Goal: Transaction & Acquisition: Book appointment/travel/reservation

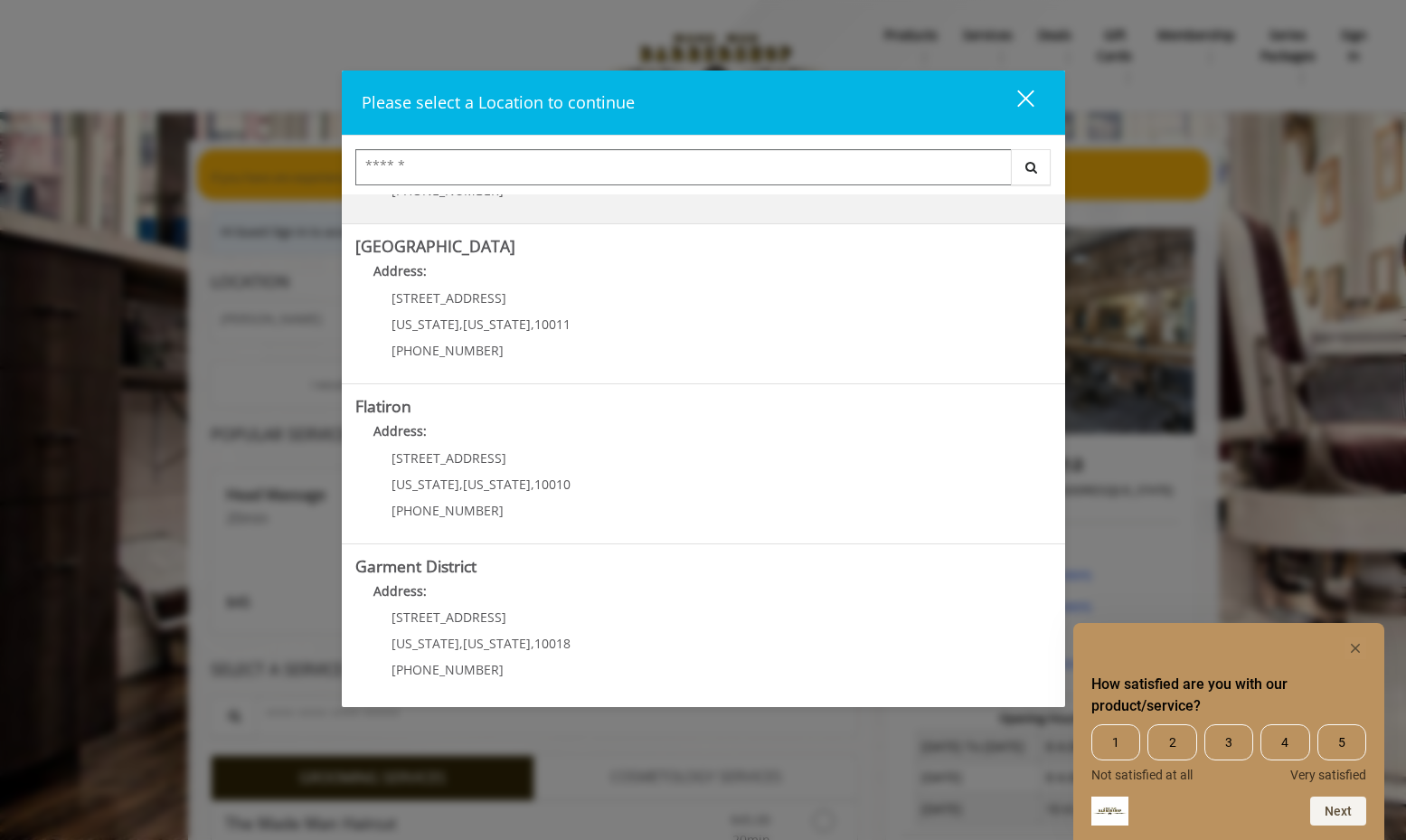
scroll to position [295, 0]
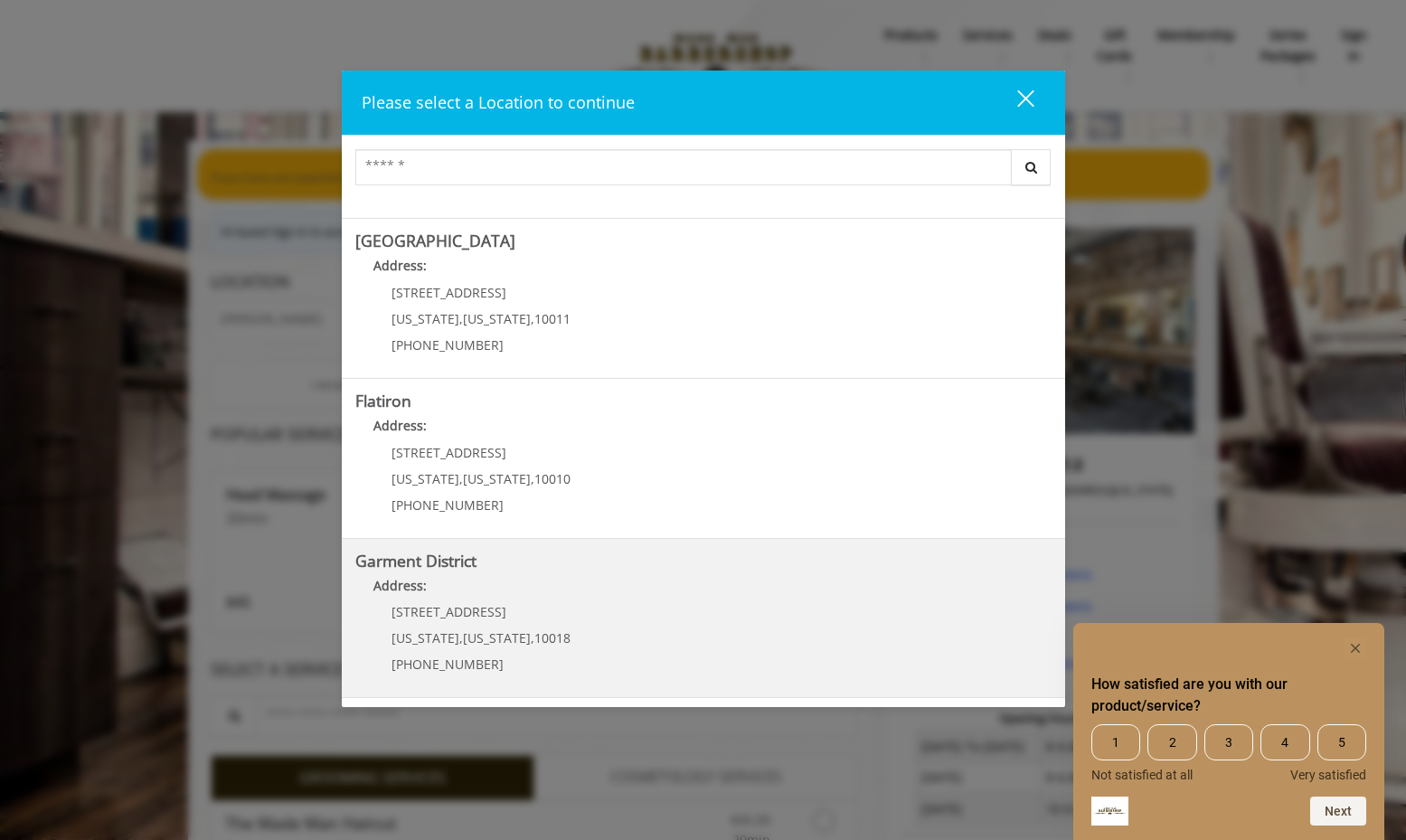
click at [614, 627] on District "Garment District Address: [STREET_ADDRESS][US_STATE][US_STATE] (212) 997-4247" at bounding box center [704, 619] width 696 height 132
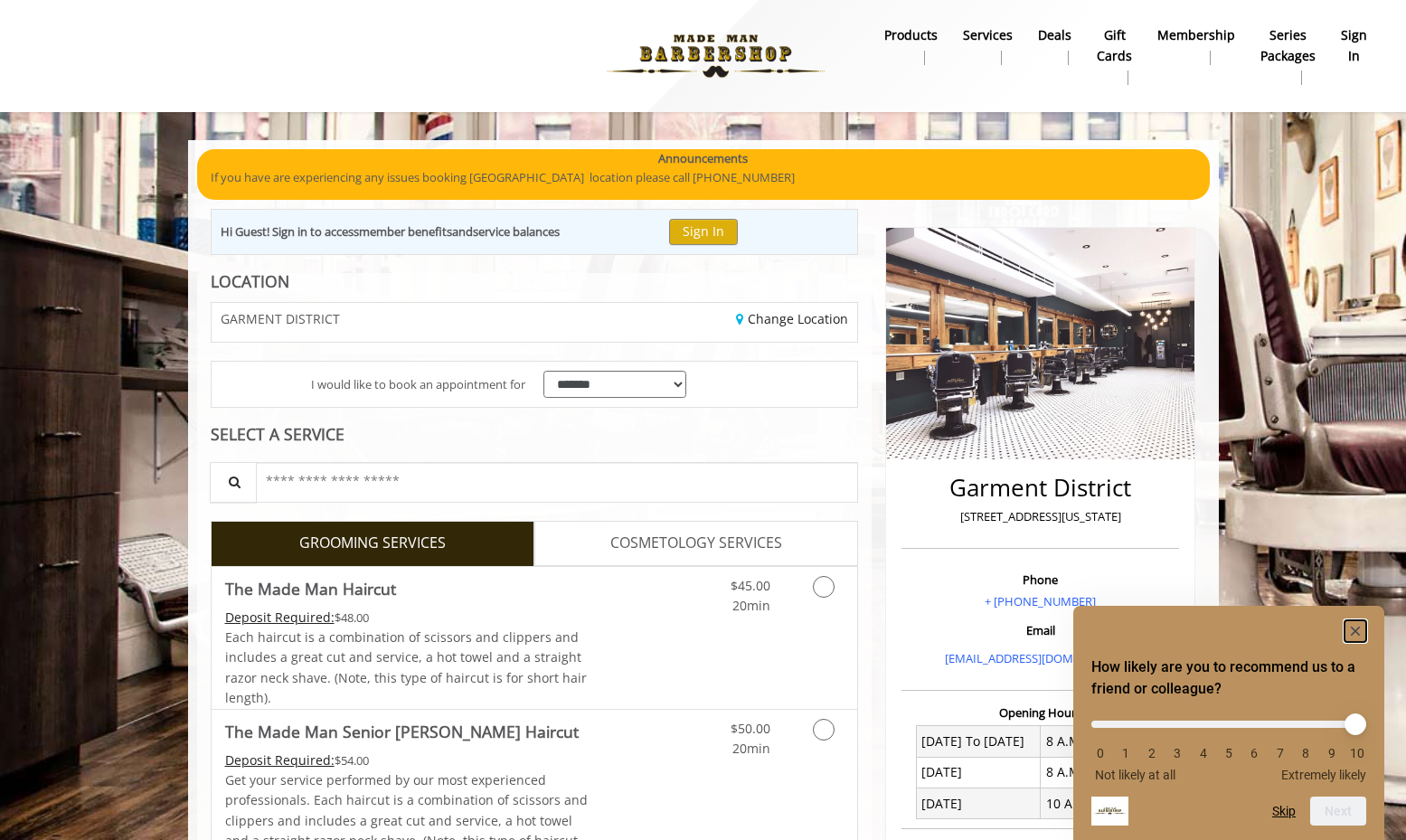
click at [1352, 634] on rect "Hide survey" at bounding box center [1355, 631] width 22 height 22
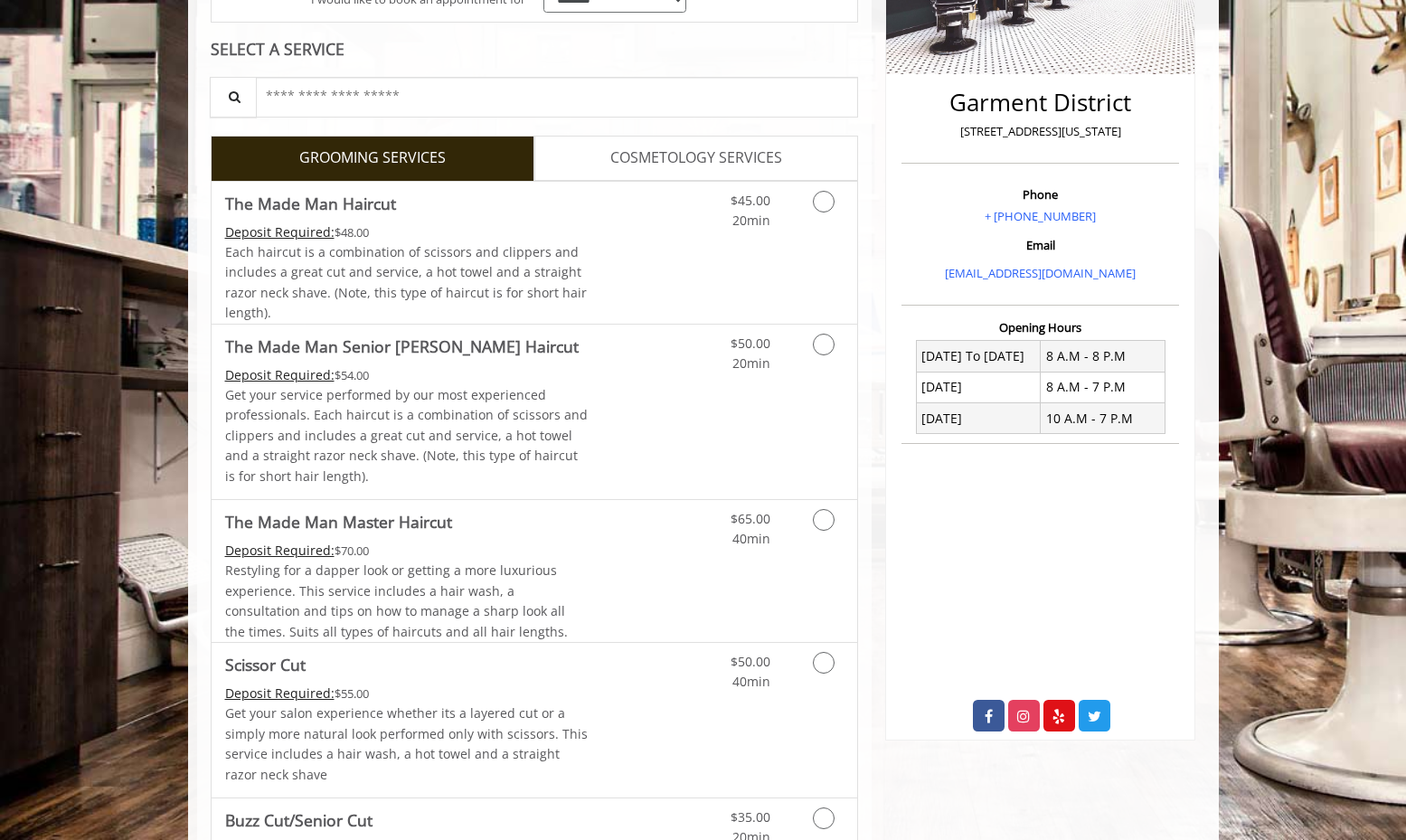
scroll to position [332, 0]
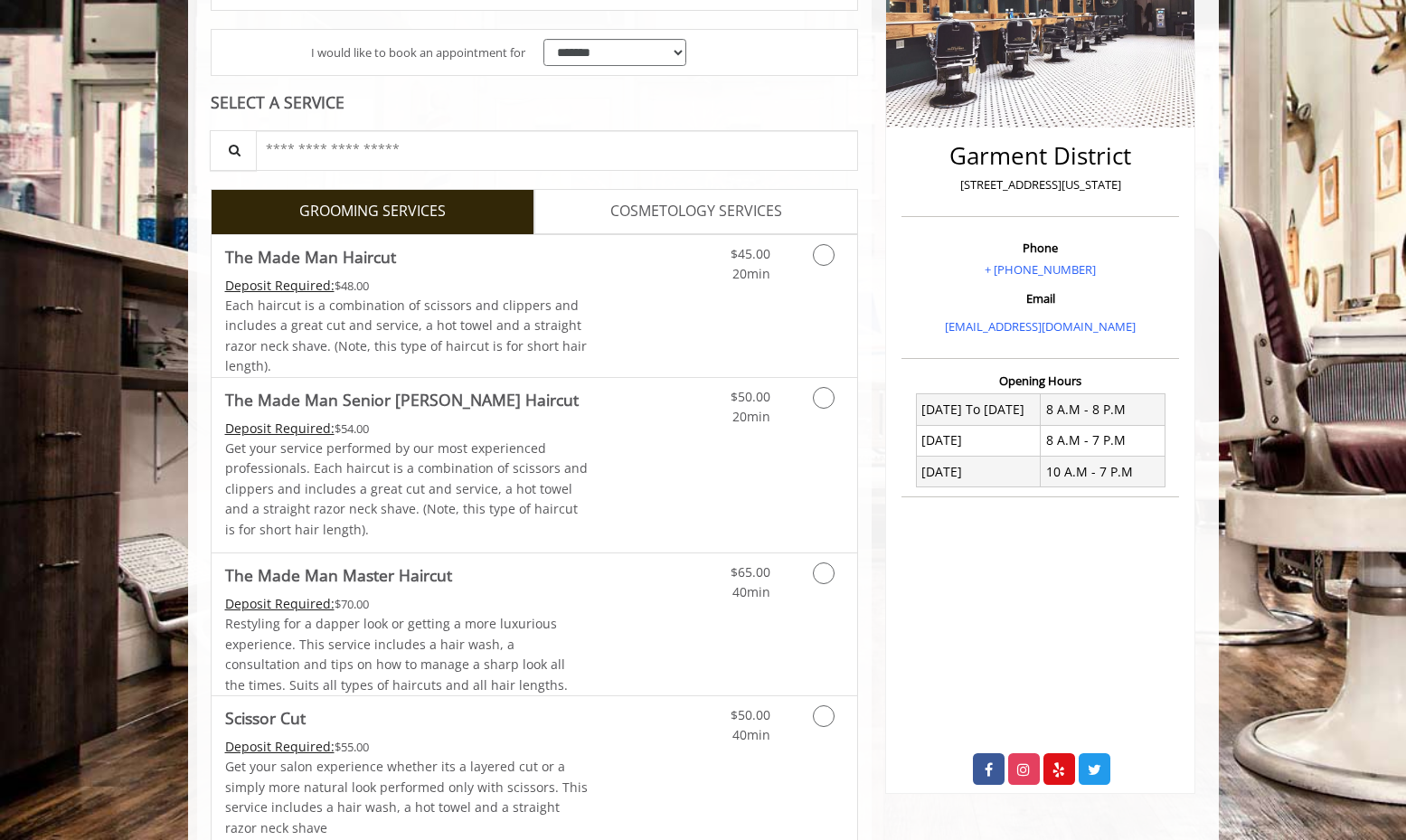
click at [679, 205] on span "COSMETOLOGY SERVICES" at bounding box center [695, 211] width 172 height 23
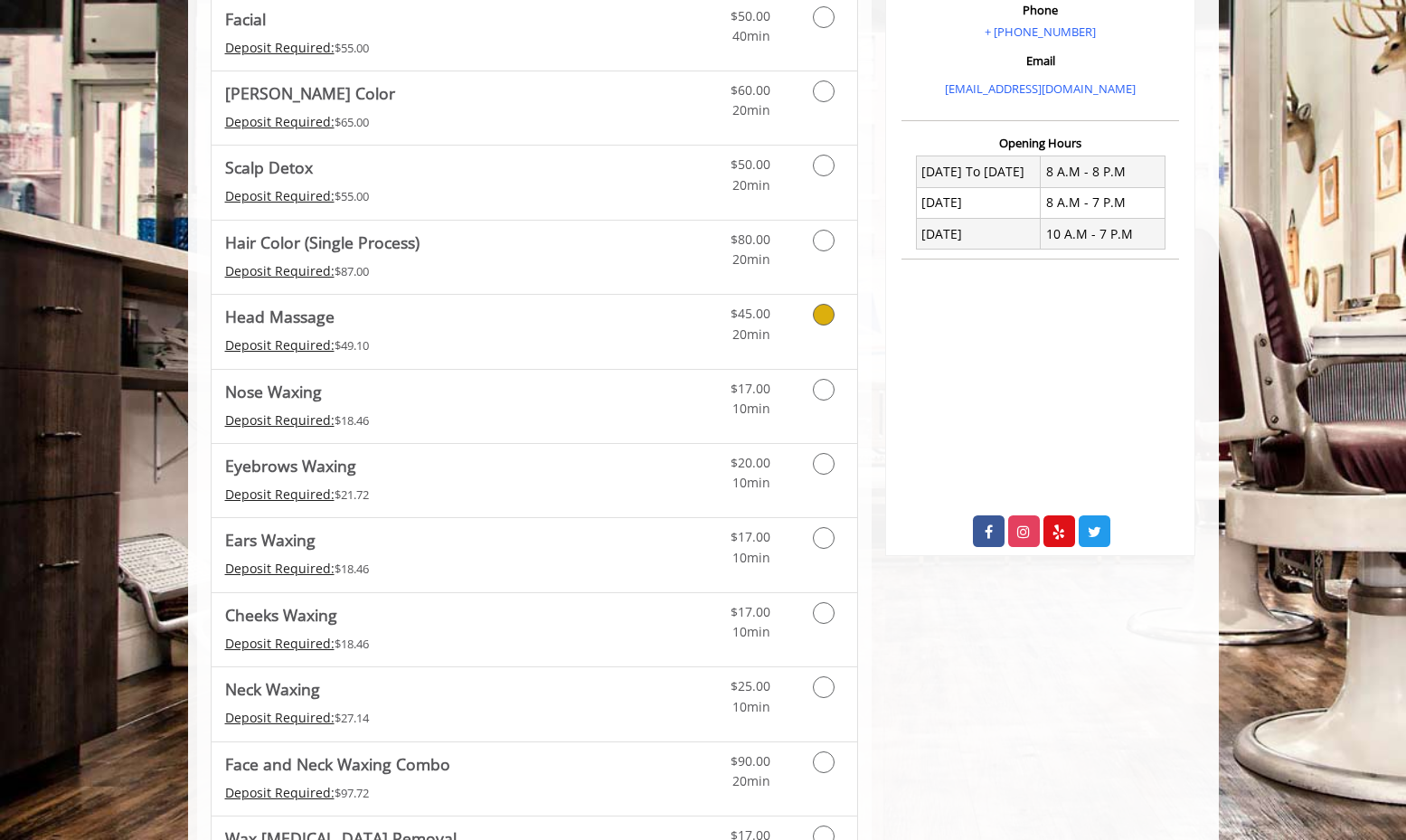
scroll to position [573, 0]
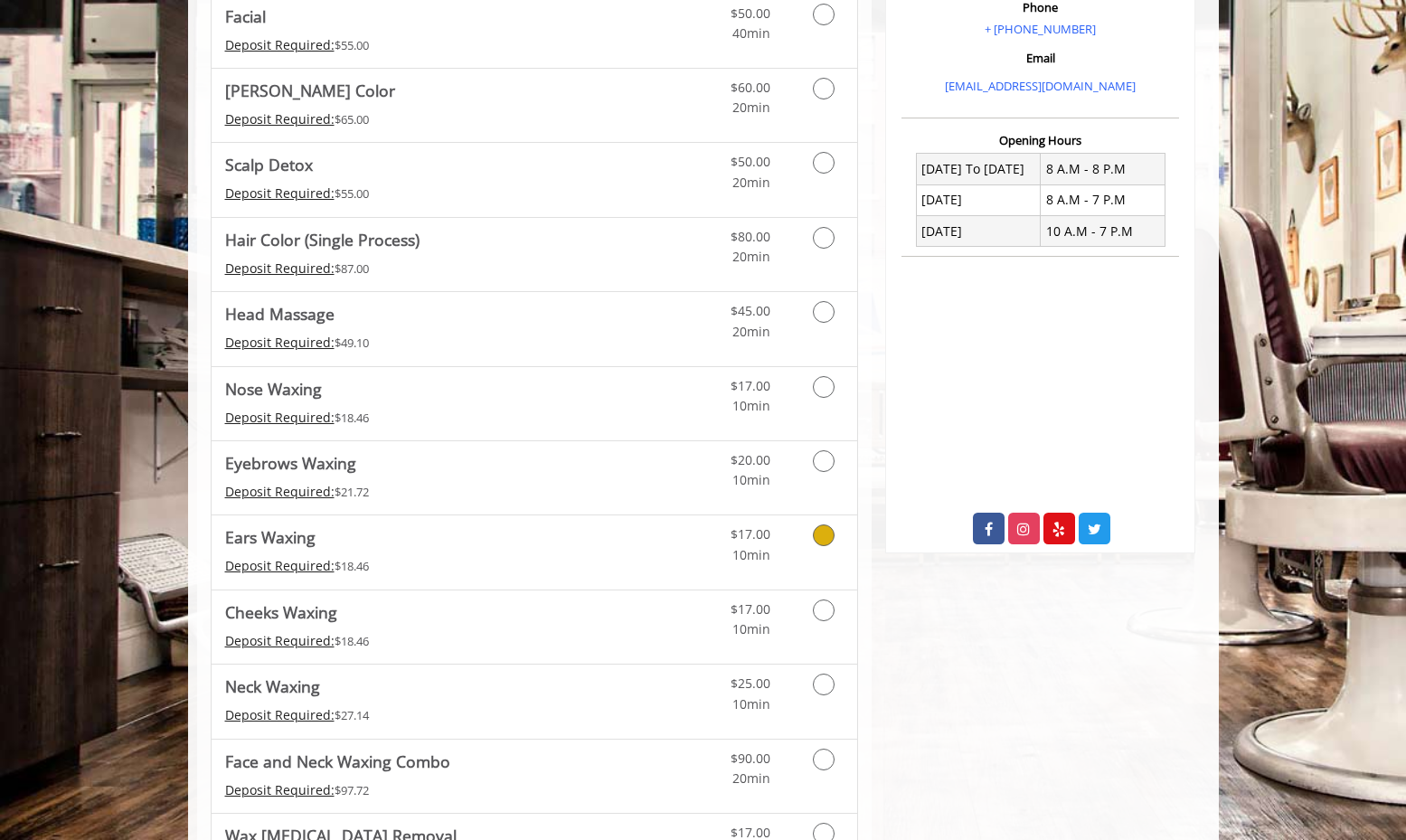
click at [825, 540] on icon "Cosmetology services" at bounding box center [823, 535] width 22 height 22
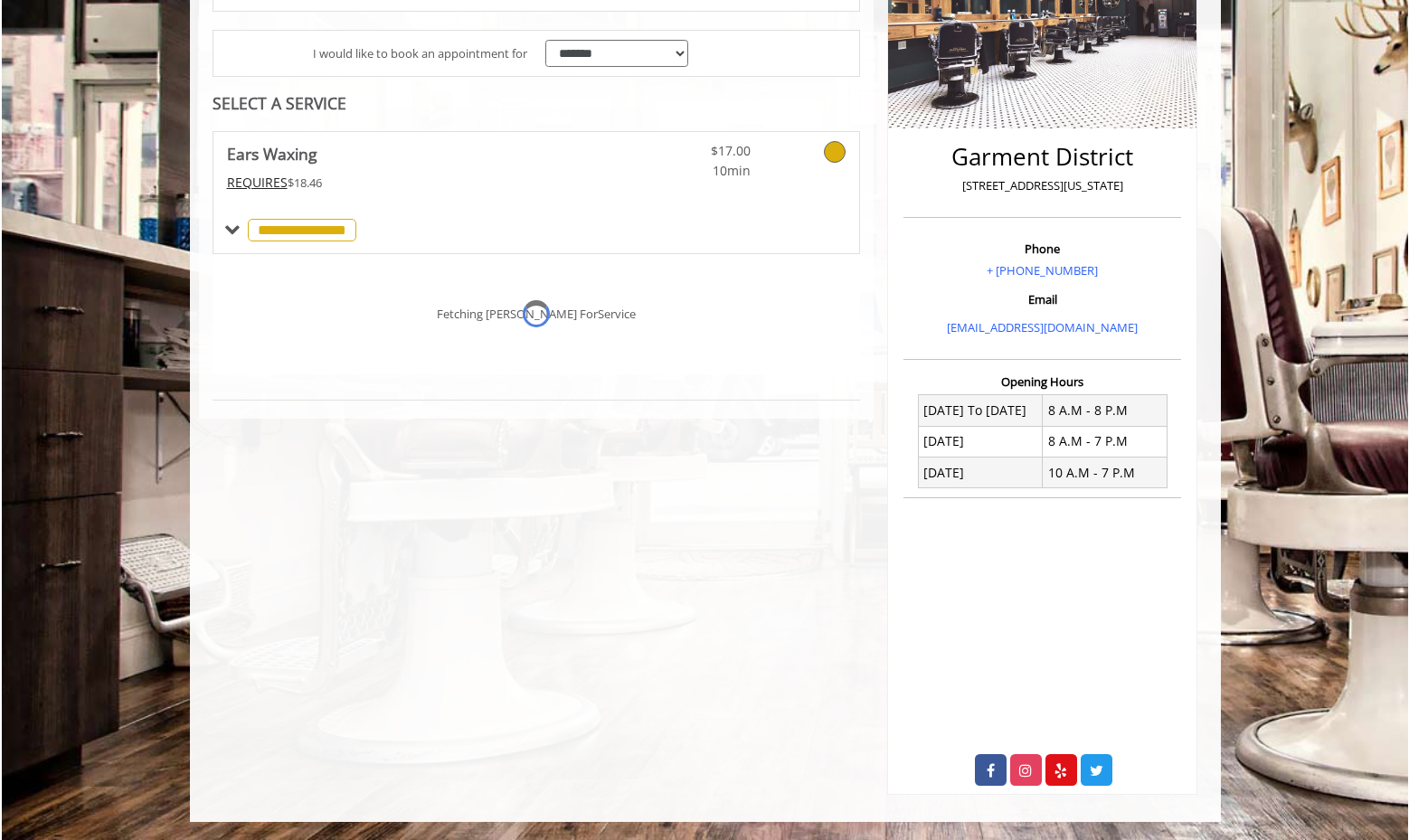
scroll to position [332, 0]
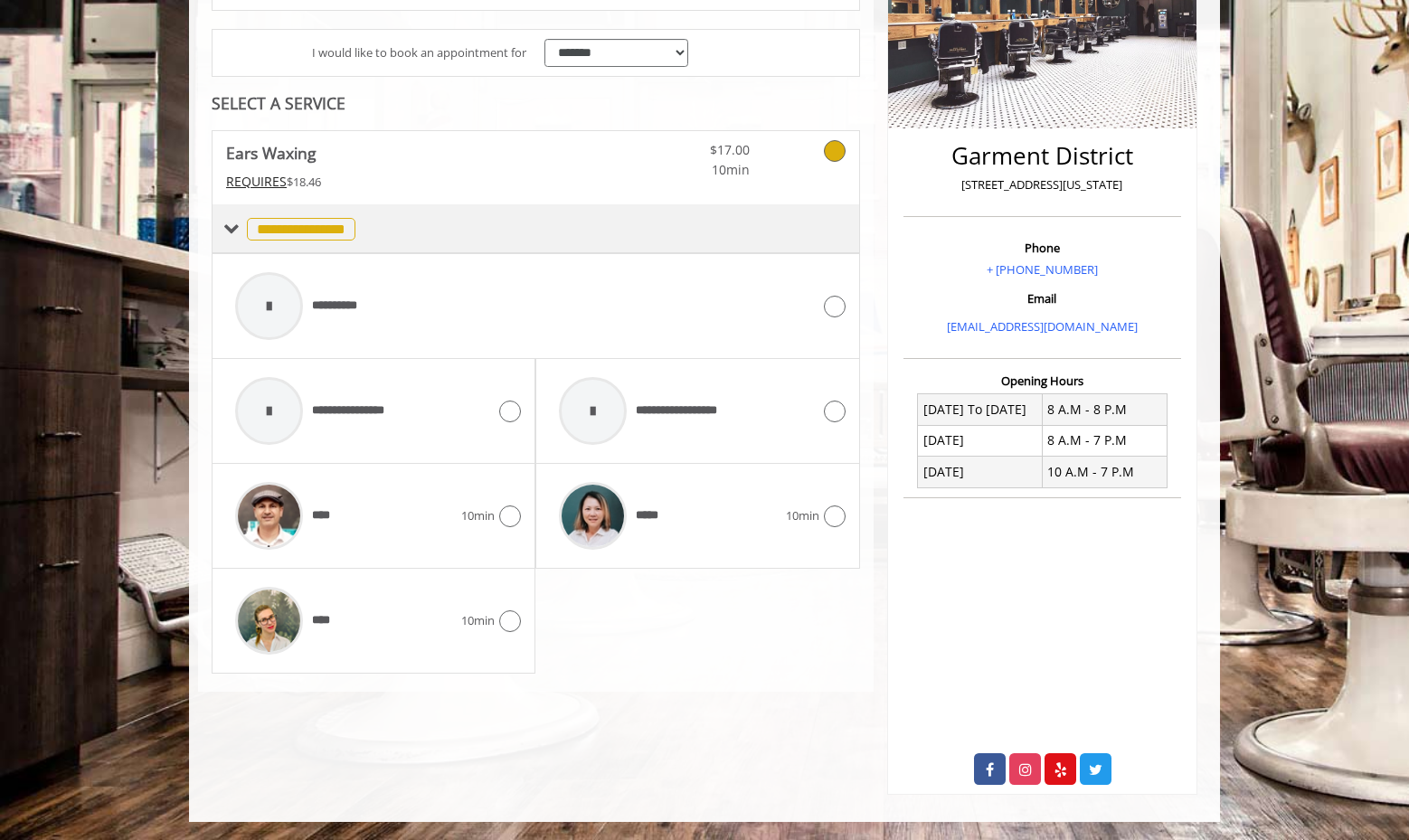
click at [294, 233] on span "**********" at bounding box center [301, 229] width 109 height 23
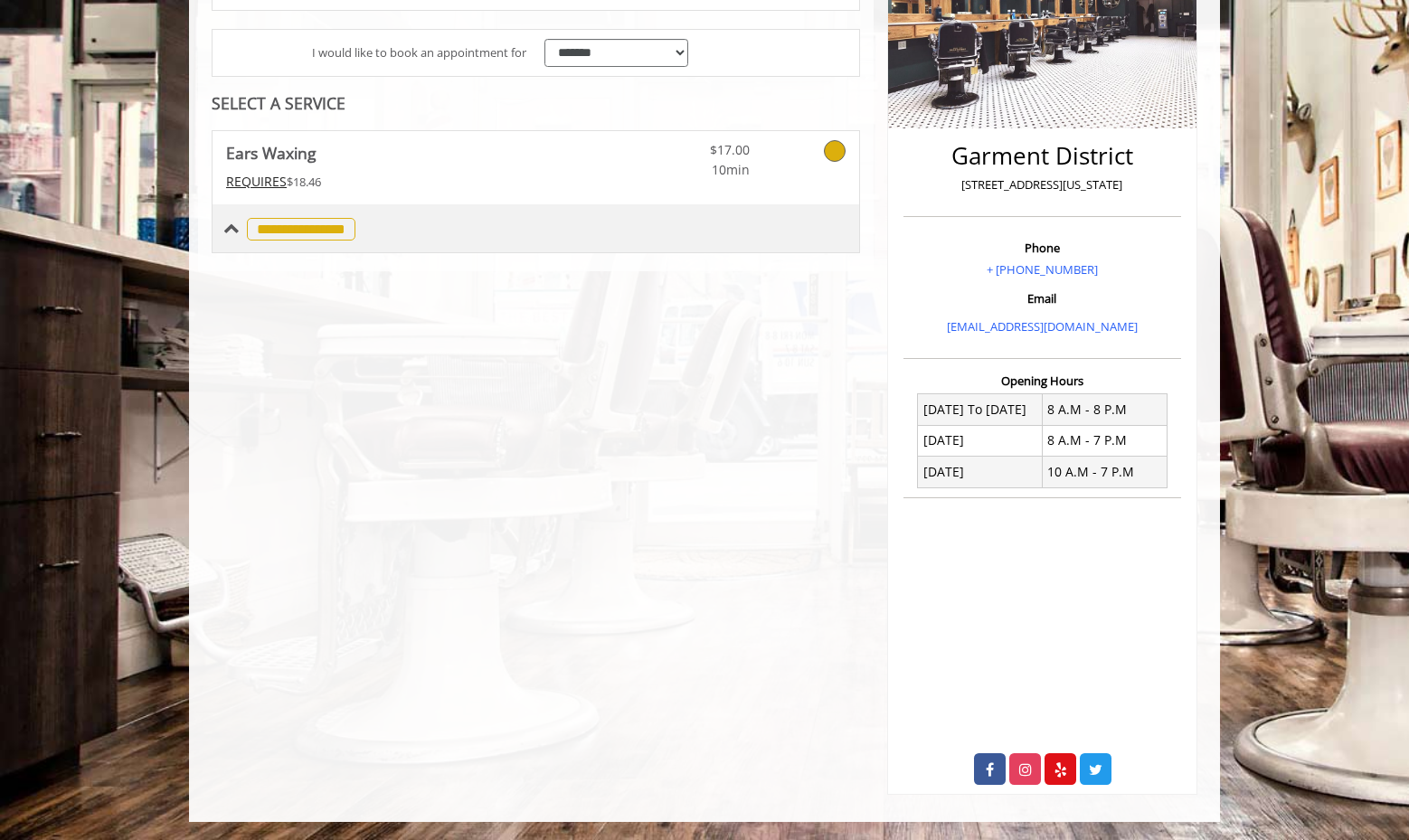
click at [294, 233] on span "**********" at bounding box center [301, 229] width 109 height 23
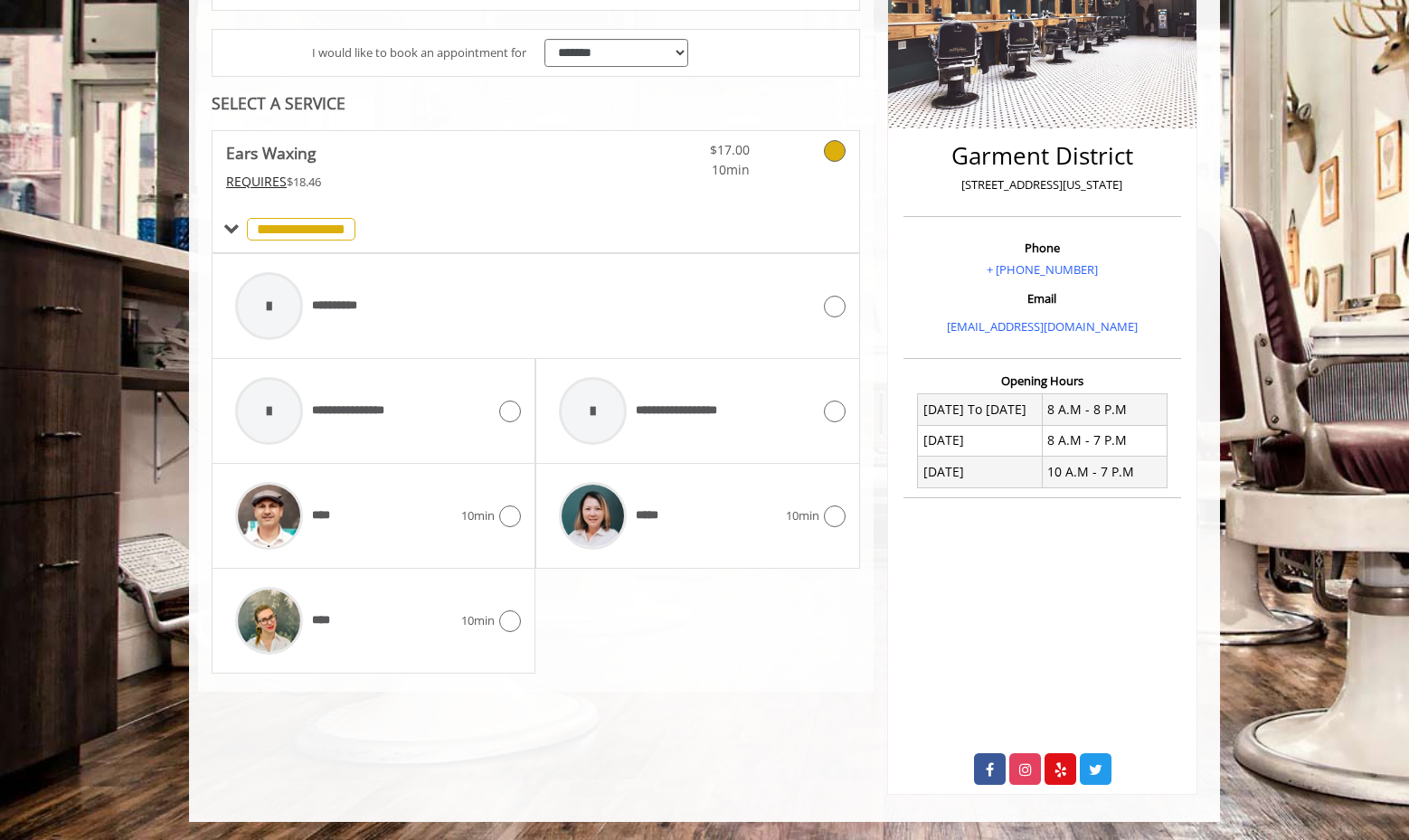
click at [831, 156] on icon at bounding box center [835, 150] width 22 height 22
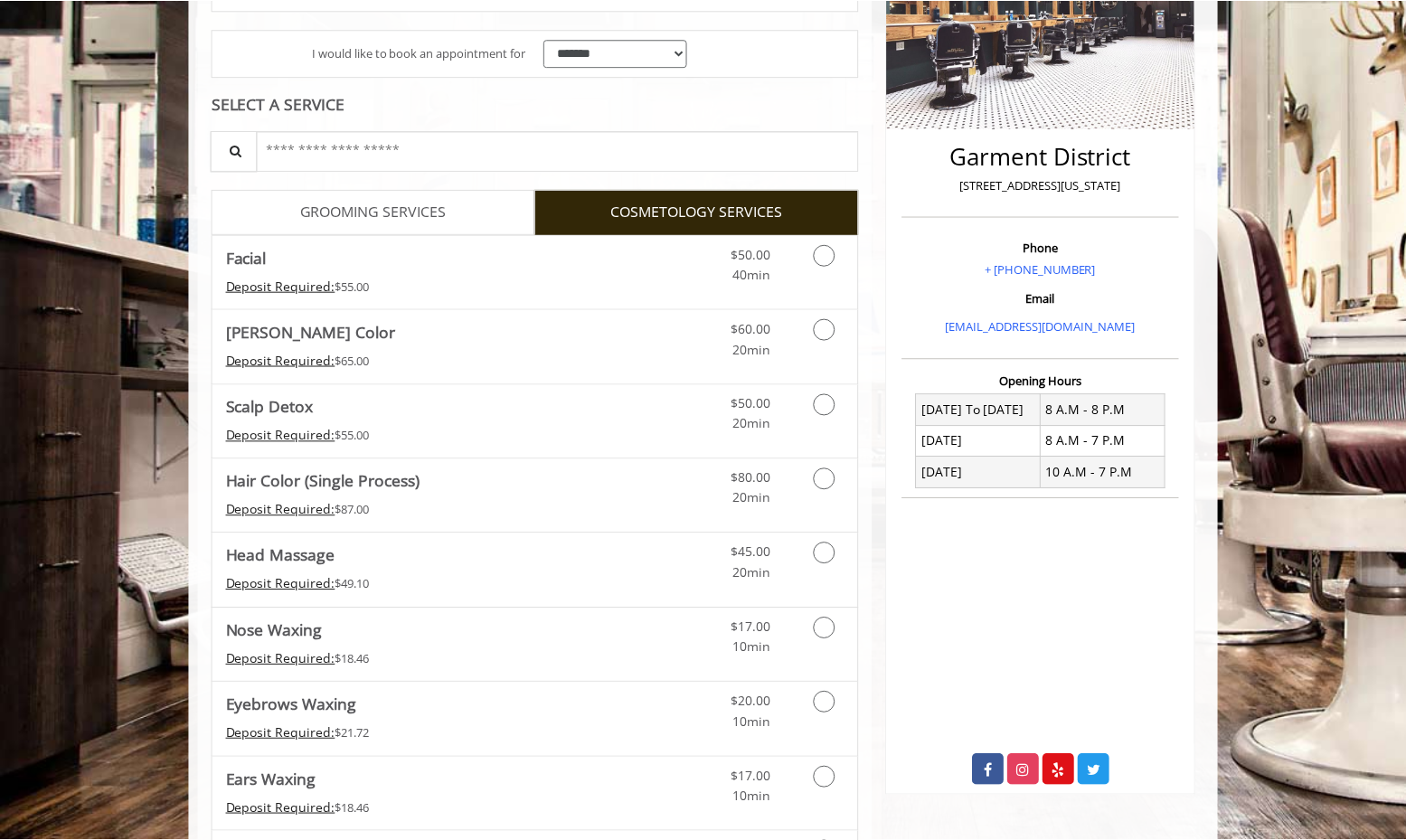
scroll to position [0, 0]
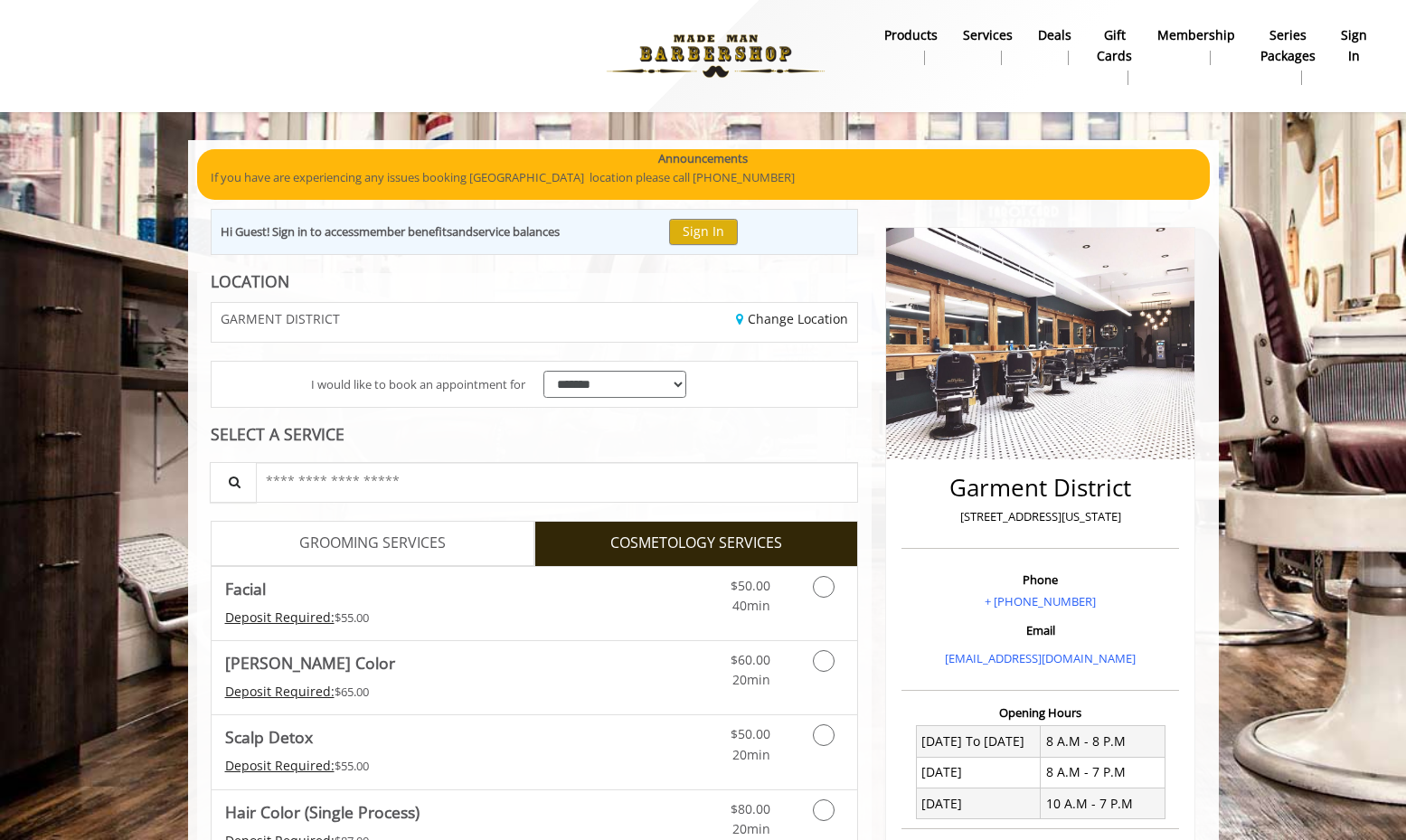
click at [345, 536] on span "GROOMING SERVICES" at bounding box center [373, 543] width 146 height 23
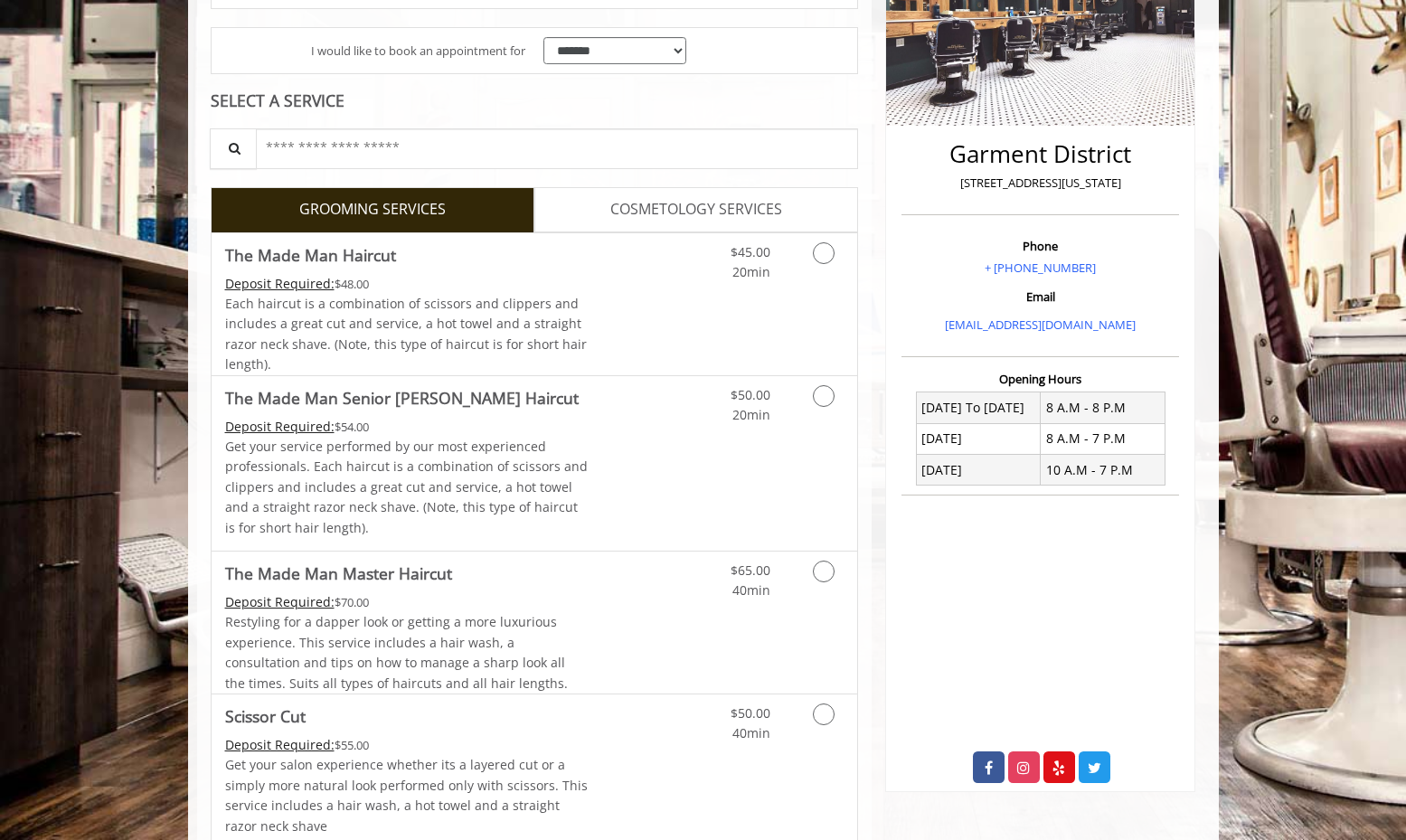
scroll to position [241, 0]
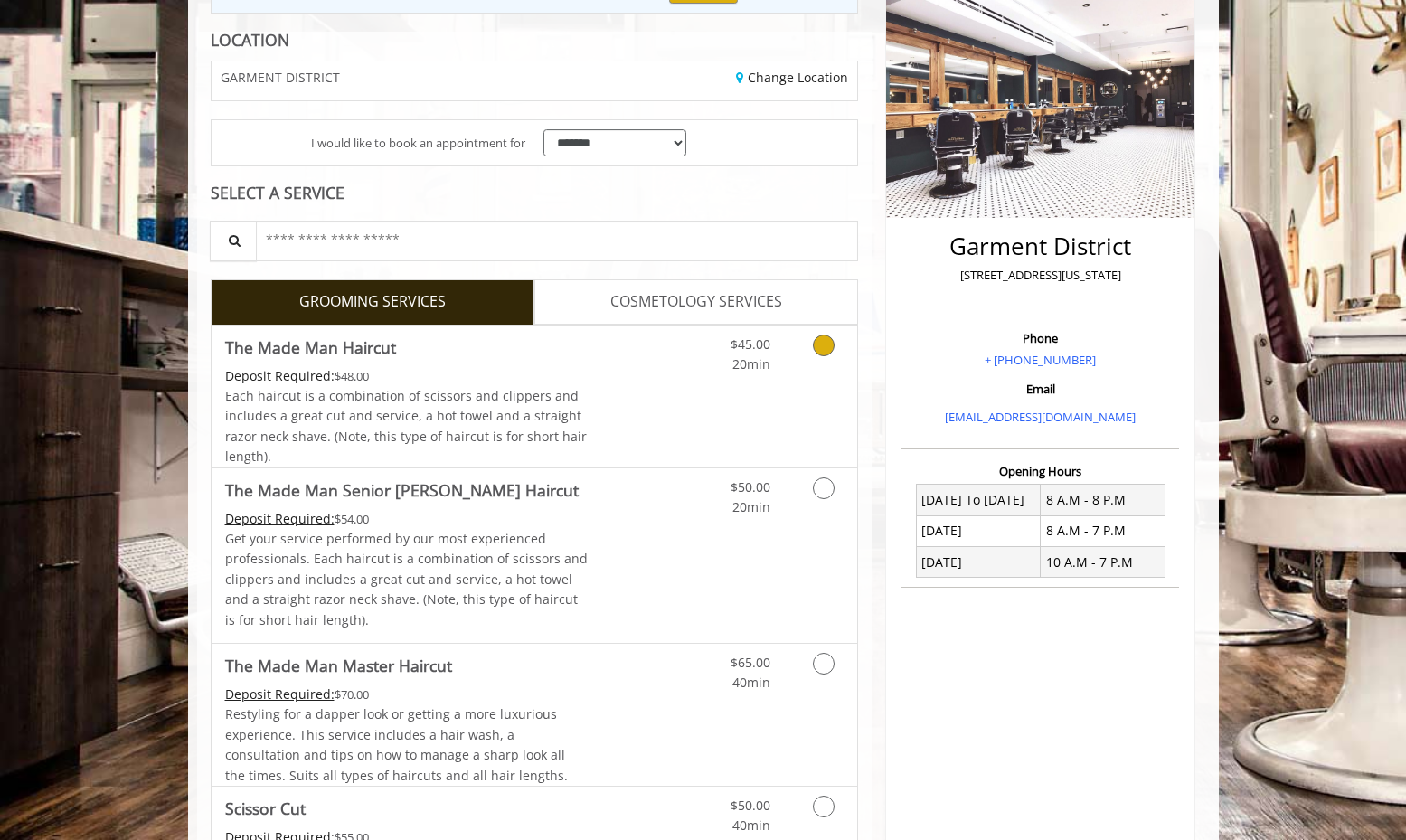
click at [827, 345] on icon "Grooming services" at bounding box center [823, 344] width 22 height 22
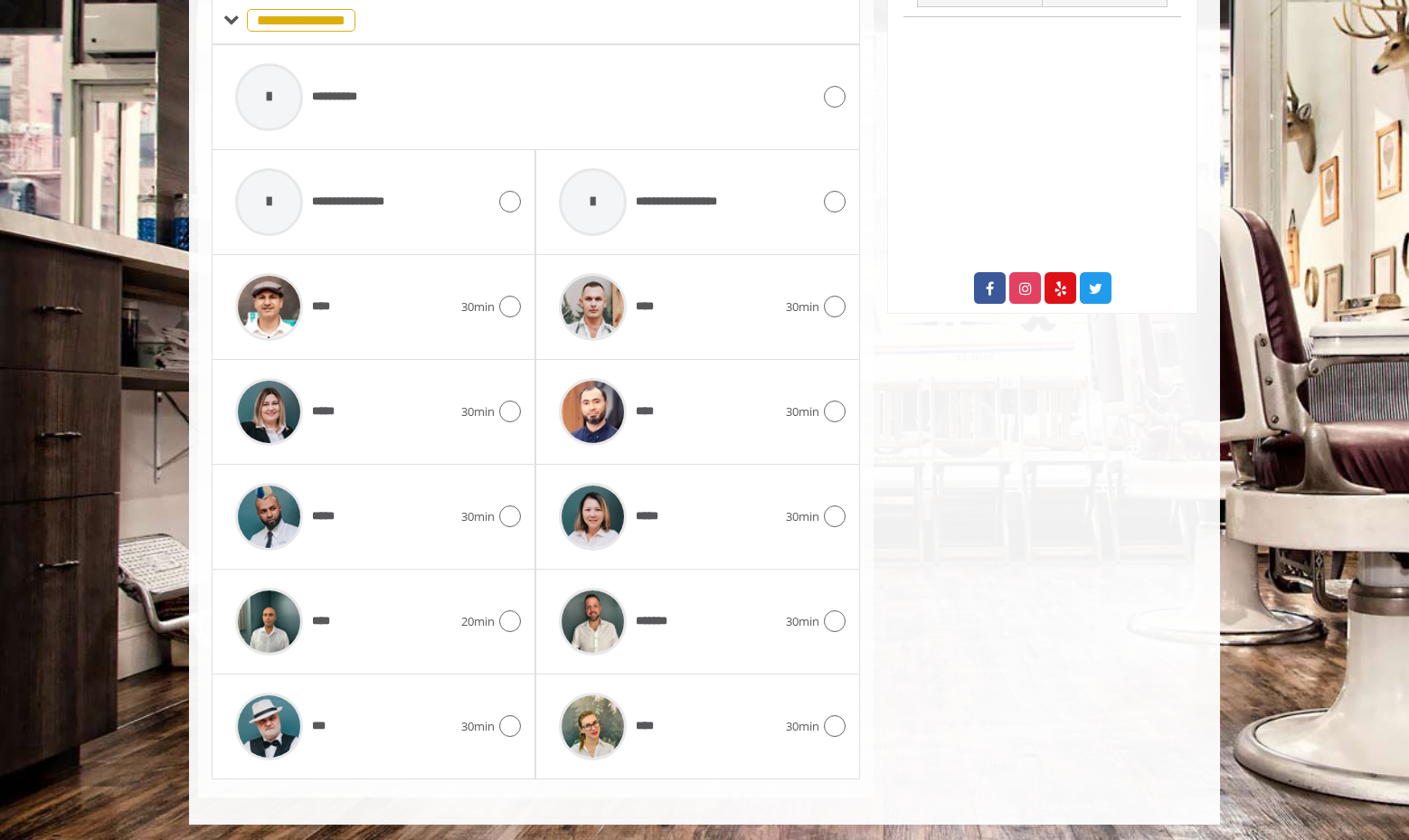
scroll to position [816, 0]
